Goal: Task Accomplishment & Management: Use online tool/utility

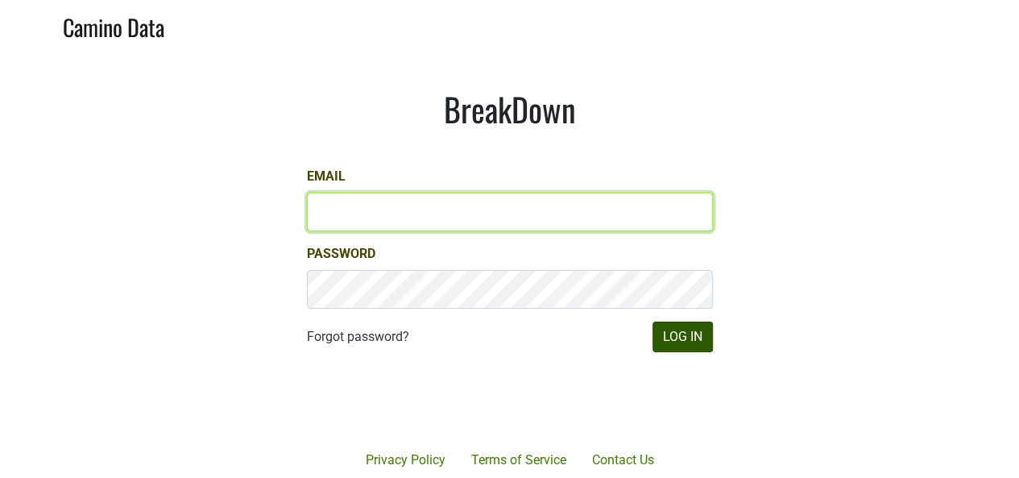
type input "[PERSON_NAME][EMAIL_ADDRESS][DOMAIN_NAME]"
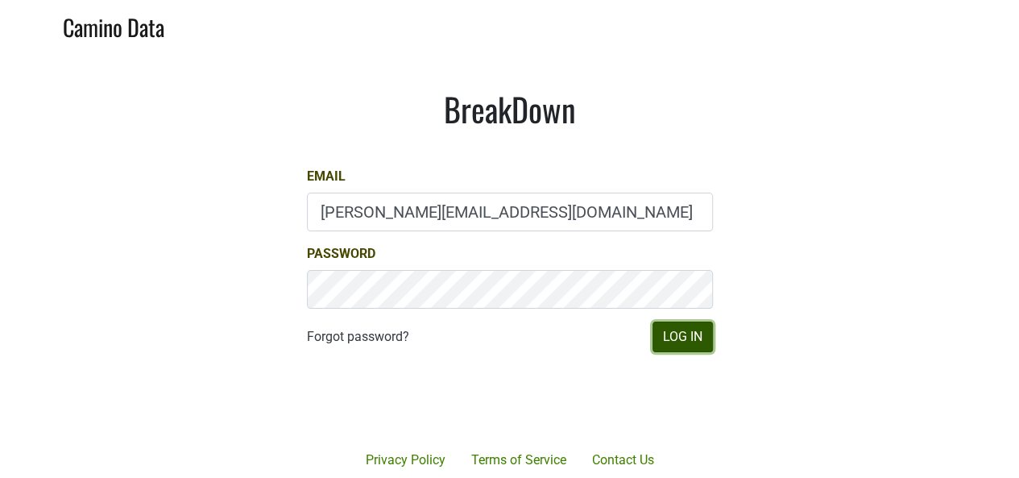
click at [684, 333] on button "Log In" at bounding box center [683, 336] width 60 height 31
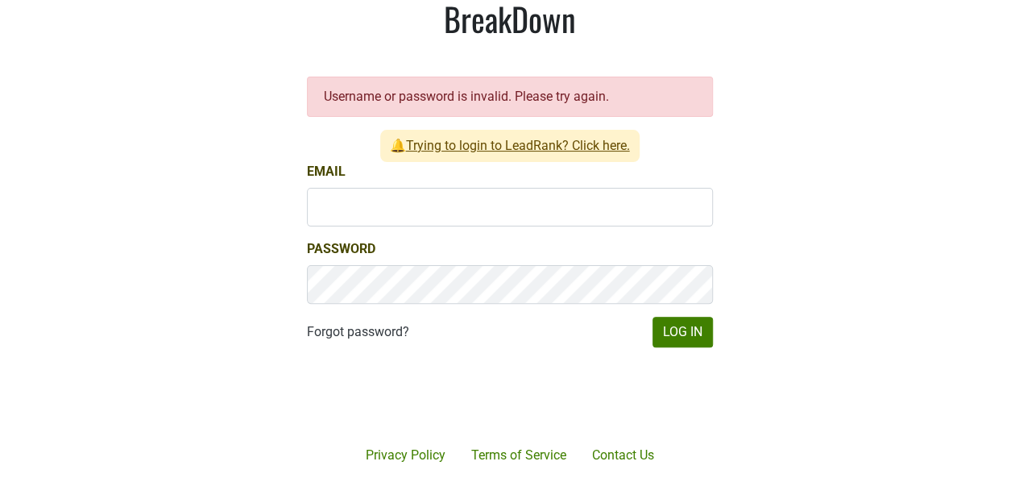
scroll to position [95, 0]
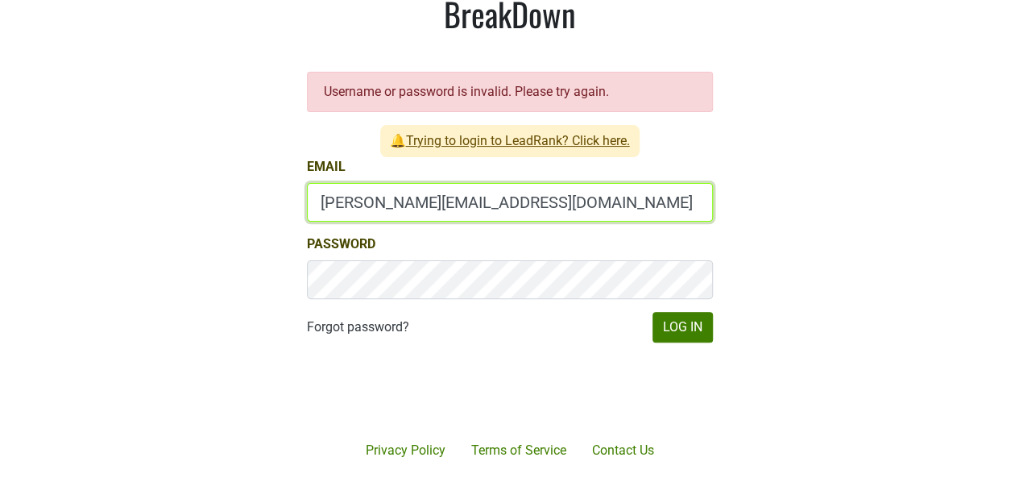
drag, startPoint x: 355, startPoint y: 202, endPoint x: 290, endPoint y: 202, distance: 65.3
click at [290, 202] on div "BreakDown Username or password is invalid. Please try again. 🔔 Trying to login …" at bounding box center [509, 168] width 483 height 425
type input "[EMAIL_ADDRESS][DOMAIN_NAME]"
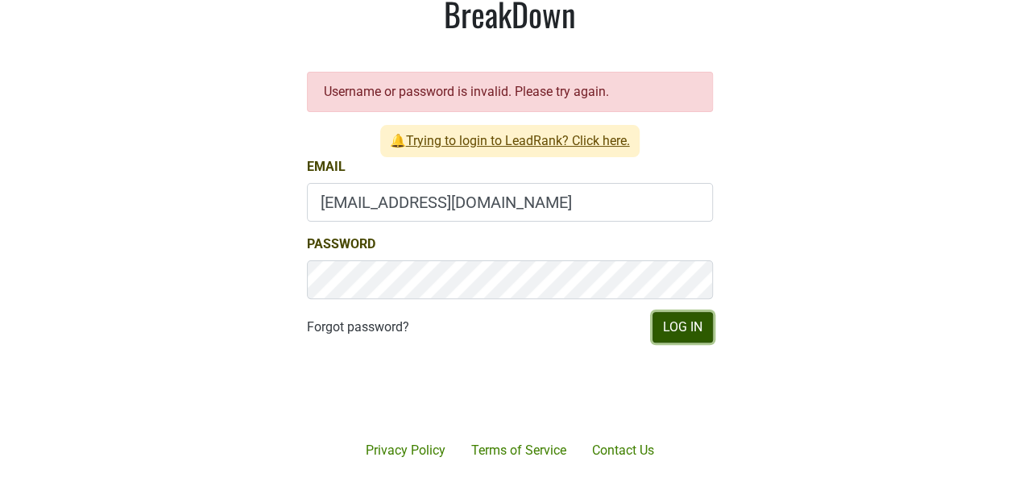
click at [697, 326] on button "Log In" at bounding box center [683, 327] width 60 height 31
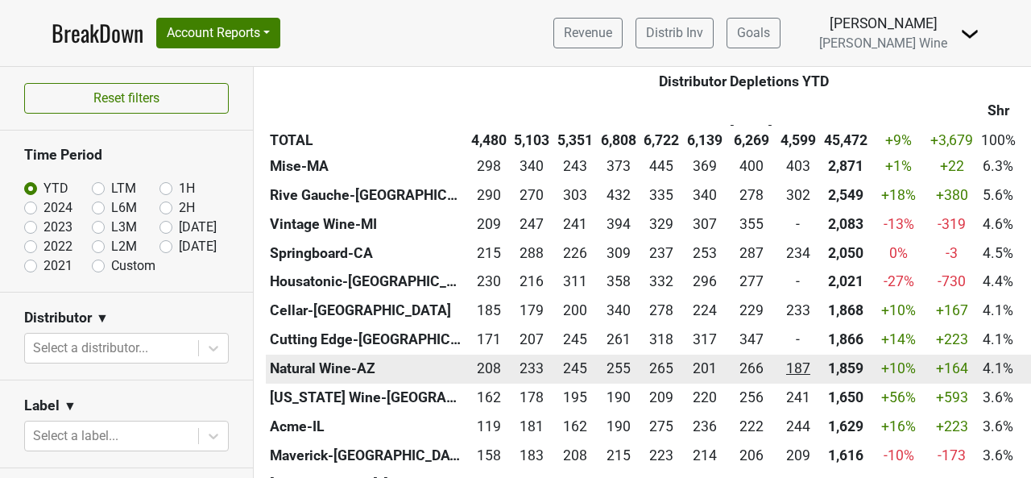
scroll to position [403, 0]
